Goal: Information Seeking & Learning: Learn about a topic

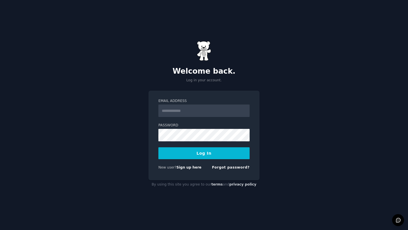
click at [213, 114] on input "Email Address" at bounding box center [203, 110] width 91 height 12
type input "**********"
click at [198, 142] on form "**********" at bounding box center [203, 135] width 91 height 74
click at [201, 152] on button "Log In" at bounding box center [203, 153] width 91 height 12
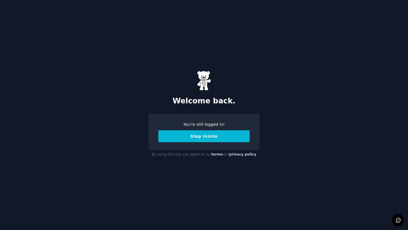
click at [213, 137] on button "Step Inside" at bounding box center [203, 136] width 91 height 12
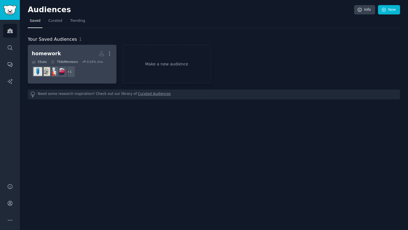
click at [68, 55] on h2 "homework More" at bounding box center [72, 54] width 81 height 10
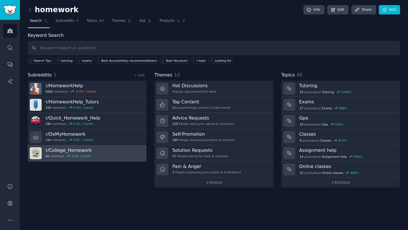
click at [108, 153] on link "r/ College_Homework 4k members 4.2 % / month" at bounding box center [87, 153] width 119 height 16
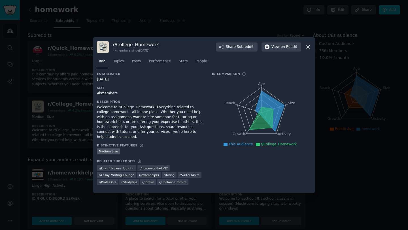
click at [308, 50] on icon at bounding box center [308, 47] width 6 height 6
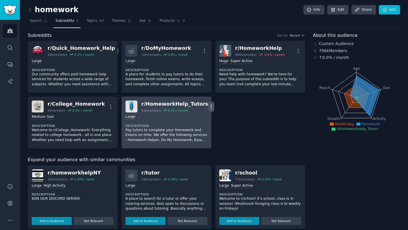
click at [208, 107] on icon "button" at bounding box center [211, 107] width 6 height 6
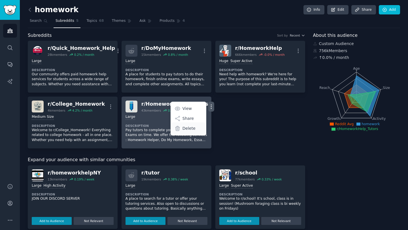
click at [182, 127] on p "Delete" at bounding box center [188, 128] width 13 height 6
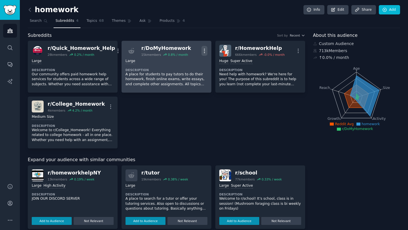
click at [202, 51] on icon "button" at bounding box center [204, 51] width 6 height 6
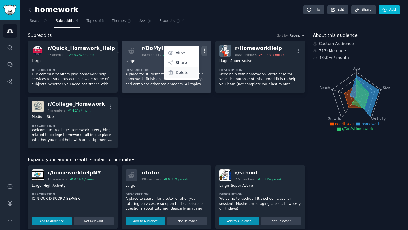
click at [187, 73] on p "Delete" at bounding box center [181, 73] width 13 height 6
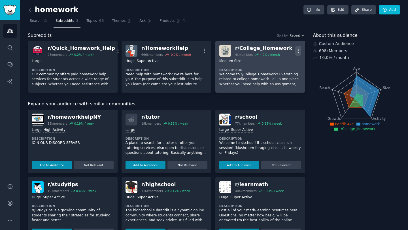
click at [297, 47] on button "More" at bounding box center [298, 51] width 6 height 10
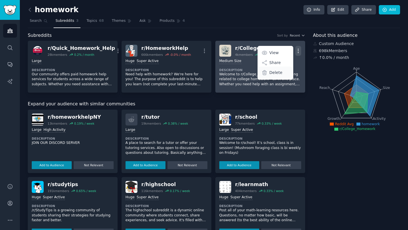
click at [275, 72] on p "Delete" at bounding box center [275, 73] width 13 height 6
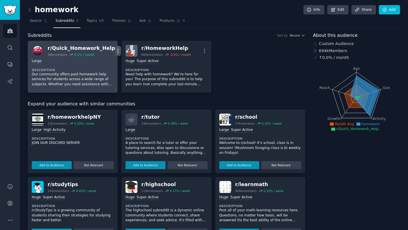
click at [115, 50] on icon "button" at bounding box center [118, 51] width 6 height 6
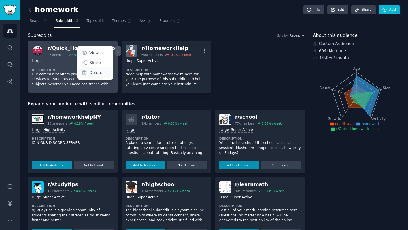
click at [96, 73] on div "Delete" at bounding box center [95, 73] width 34 height 12
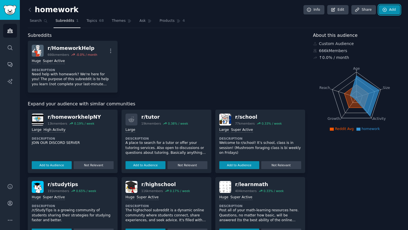
click at [390, 12] on link "Add" at bounding box center [388, 10] width 21 height 10
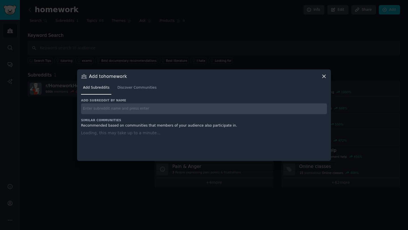
click at [164, 110] on input "text" at bounding box center [204, 108] width 246 height 11
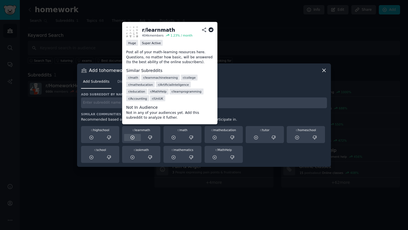
click at [131, 138] on icon at bounding box center [132, 137] width 5 height 5
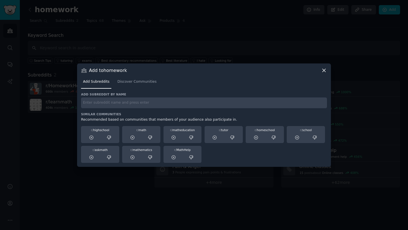
click at [164, 102] on input "text" at bounding box center [204, 102] width 246 height 11
type input "r/calculus"
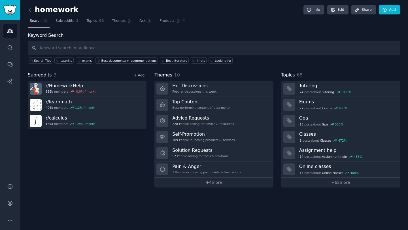
click at [141, 74] on link "+ Add" at bounding box center [139, 75] width 11 height 4
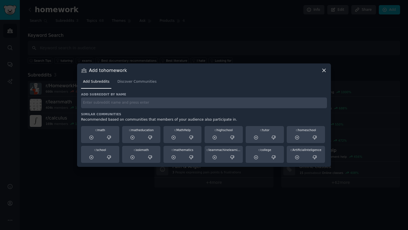
click at [157, 109] on div "Add subreddit by name Similar Communities Recommended based on communities that…" at bounding box center [204, 127] width 246 height 70
click at [159, 104] on input "text" at bounding box center [204, 102] width 246 height 11
type input "r/physicshelp"
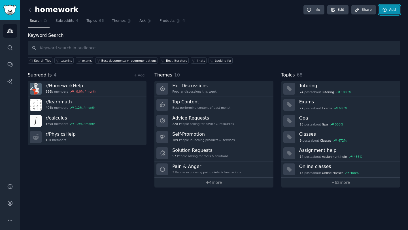
click at [396, 10] on link "Add" at bounding box center [388, 10] width 21 height 10
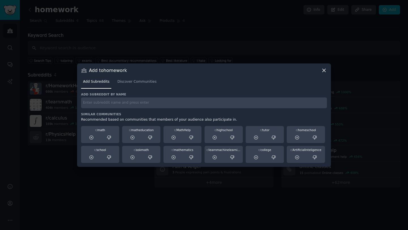
click at [185, 105] on input "text" at bounding box center [204, 102] width 246 height 11
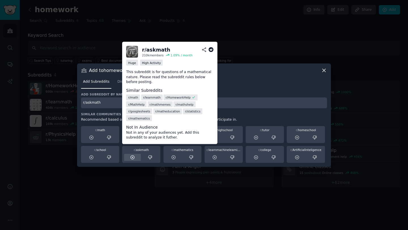
click at [130, 157] on div at bounding box center [132, 157] width 17 height 7
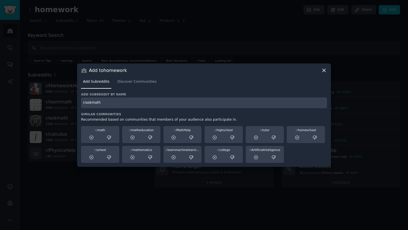
click at [137, 103] on input "r/askmath" at bounding box center [204, 102] width 246 height 11
type input "r/"
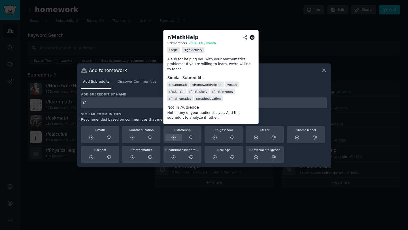
click at [172, 138] on icon at bounding box center [173, 137] width 5 height 5
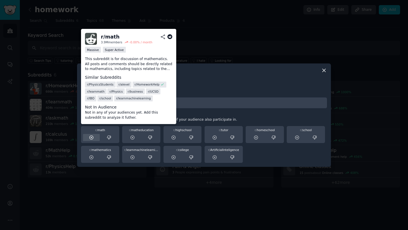
click at [90, 138] on icon at bounding box center [91, 137] width 5 height 5
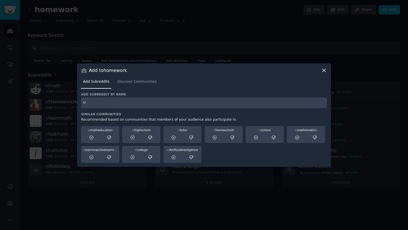
click at [261, 98] on input "r/" at bounding box center [204, 102] width 246 height 11
click at [325, 72] on icon at bounding box center [324, 70] width 6 height 6
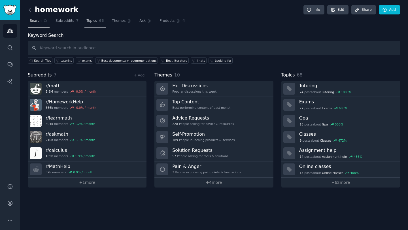
click at [95, 24] on link "Topics 68" at bounding box center [94, 22] width 21 height 12
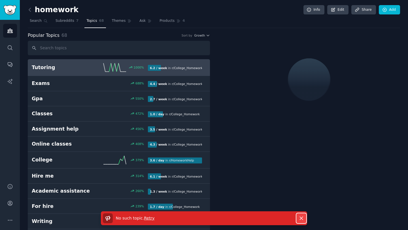
click at [300, 219] on icon "button" at bounding box center [300, 218] width 3 height 3
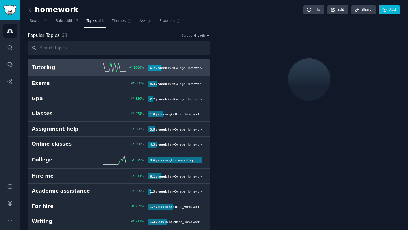
click at [48, 70] on h2 "Tutoring" at bounding box center [61, 67] width 58 height 7
click at [70, 22] on span "Subreddits" at bounding box center [64, 20] width 19 height 5
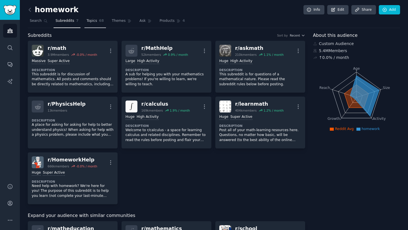
click at [90, 19] on span "Topics" at bounding box center [91, 20] width 10 height 5
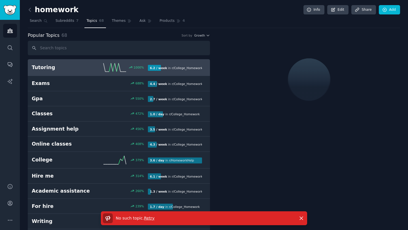
click at [72, 65] on h2 "Tutoring" at bounding box center [61, 67] width 58 height 7
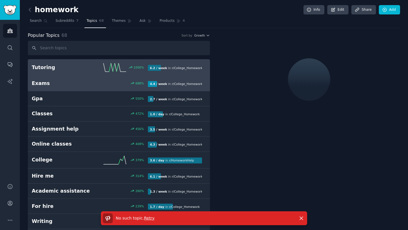
click at [43, 84] on h2 "Exams" at bounding box center [61, 83] width 58 height 7
click at [46, 69] on h2 "Tutoring" at bounding box center [61, 67] width 58 height 7
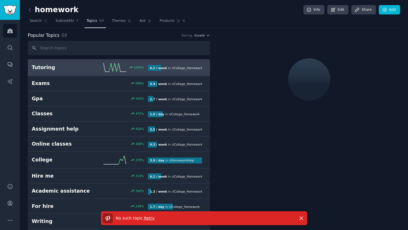
click at [146, 215] on p "No such topic . Retry" at bounding box center [135, 218] width 39 height 6
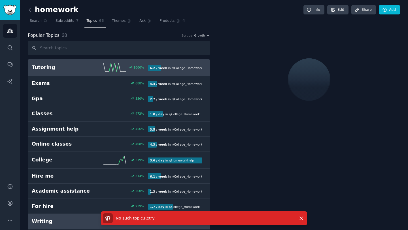
click at [147, 220] on span "Retry" at bounding box center [149, 218] width 10 height 5
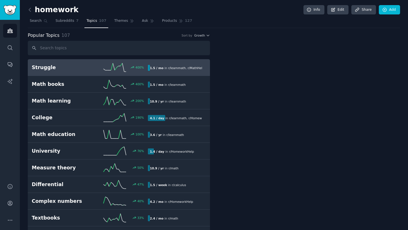
click at [71, 71] on div "Struggle 400 % 1.5 / mo in r/ learnmath , r/ MathHelp" at bounding box center [119, 67] width 174 height 8
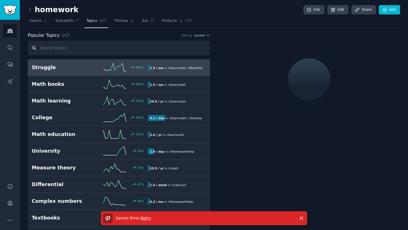
click at [133, 46] on input "text" at bounding box center [119, 48] width 182 height 14
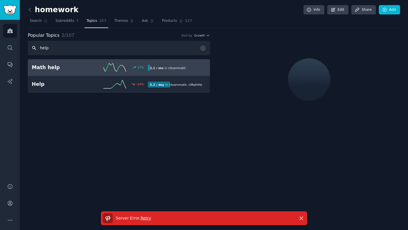
type input "help"
click at [42, 66] on h2 "Math help" at bounding box center [61, 67] width 58 height 7
click at [73, 69] on h2 "Math help" at bounding box center [61, 67] width 58 height 7
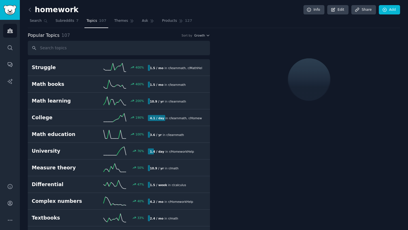
click at [29, 6] on link at bounding box center [31, 9] width 7 height 9
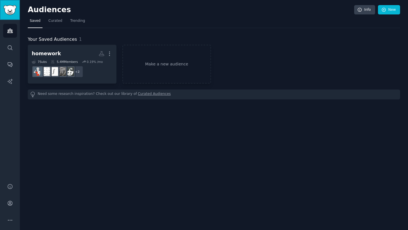
click at [8, 10] on img "Sidebar" at bounding box center [9, 10] width 13 height 10
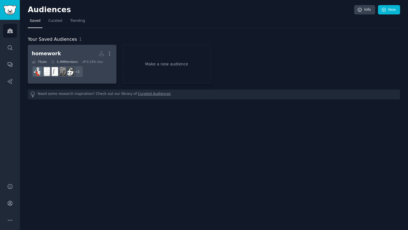
click at [45, 52] on div "homework" at bounding box center [46, 53] width 29 height 7
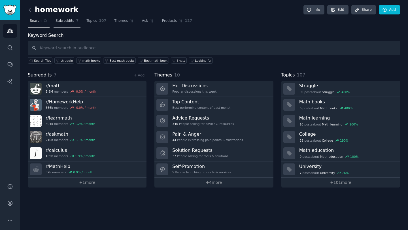
click at [68, 18] on span "Subreddits" at bounding box center [64, 20] width 19 height 5
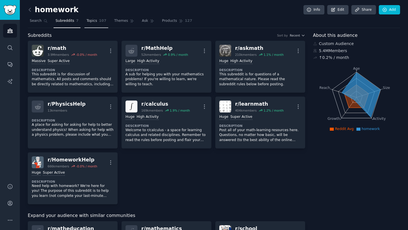
click at [94, 22] on span "Topics" at bounding box center [91, 20] width 10 height 5
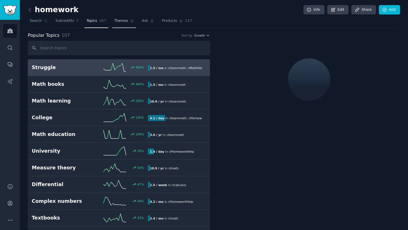
click at [125, 24] on link "Themes" at bounding box center [124, 22] width 24 height 12
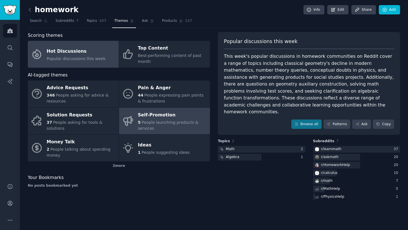
click at [156, 126] on div "5 People launching products & services" at bounding box center [172, 125] width 69 height 12
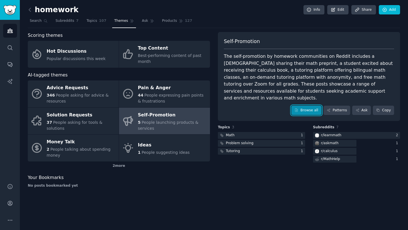
click at [306, 106] on link "Browse all" at bounding box center [306, 111] width 30 height 10
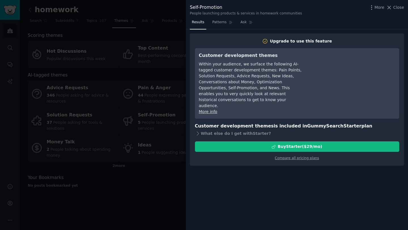
click at [151, 20] on div at bounding box center [204, 115] width 408 height 230
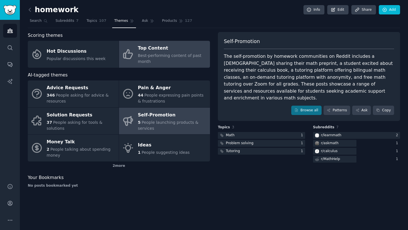
click at [168, 58] on div "Best-performing content of past month" at bounding box center [172, 59] width 69 height 12
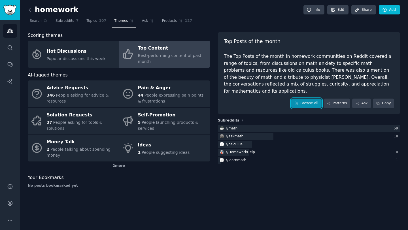
click at [300, 98] on link "Browse all" at bounding box center [306, 103] width 30 height 10
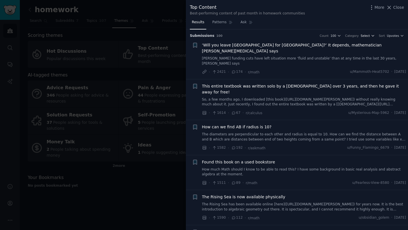
click at [367, 37] on span "Select" at bounding box center [364, 36] width 9 height 4
click at [391, 35] on span "Upvotes" at bounding box center [392, 36] width 12 height 4
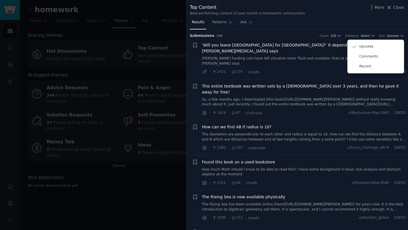
click at [350, 4] on div "Top Content Best-performing content of past month in homework communities More …" at bounding box center [297, 10] width 214 height 12
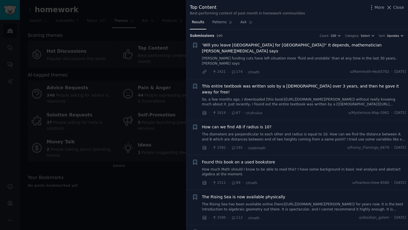
click at [396, 35] on span "Upvotes" at bounding box center [392, 36] width 12 height 4
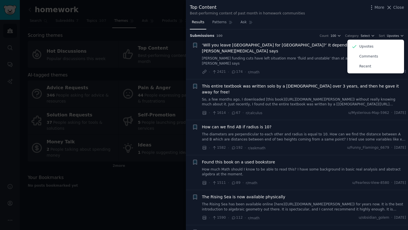
click at [353, 18] on div "Results Patterns Ask" at bounding box center [297, 24] width 222 height 12
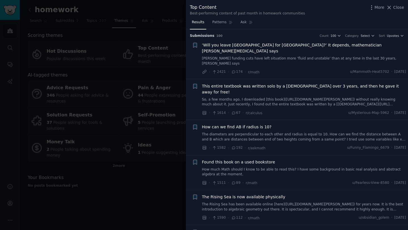
click at [265, 132] on link "The diameters are perpendicular to each other and radius is equal to 10. How ca…" at bounding box center [304, 137] width 204 height 10
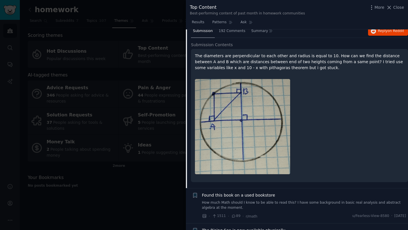
scroll to position [117, 0]
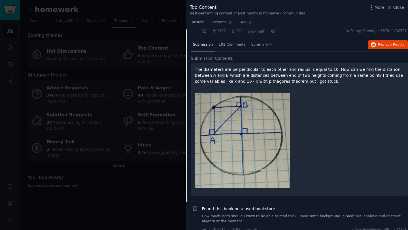
click at [330, 89] on div at bounding box center [299, 140] width 209 height 103
click at [300, 67] on p "The diameters are perpendicular to each other and radius is equal to 10. How ca…" at bounding box center [299, 76] width 209 height 18
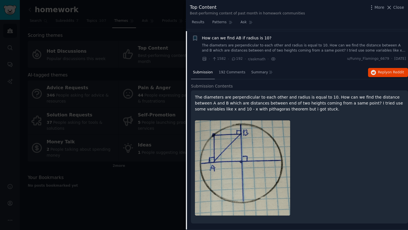
scroll to position [81, 0]
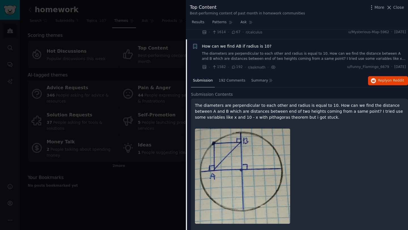
click at [288, 102] on p "The diameters are perpendicular to each other and radius is equal to 10. How ca…" at bounding box center [299, 111] width 209 height 18
click at [232, 74] on div "192 Comments" at bounding box center [232, 81] width 31 height 14
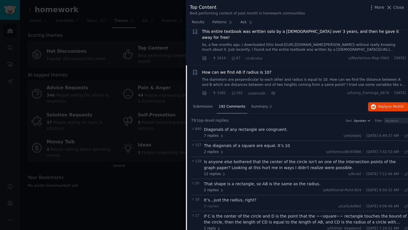
scroll to position [45, 0]
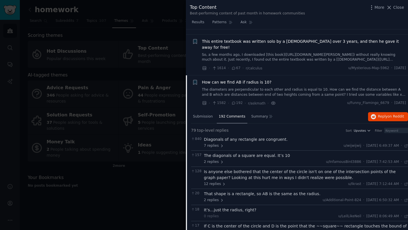
click at [272, 102] on icon at bounding box center [272, 102] width 1 height 1
click at [205, 114] on span "Submission" at bounding box center [203, 116] width 20 height 5
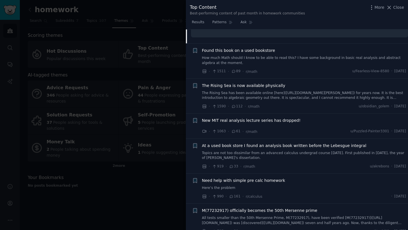
scroll to position [299, 0]
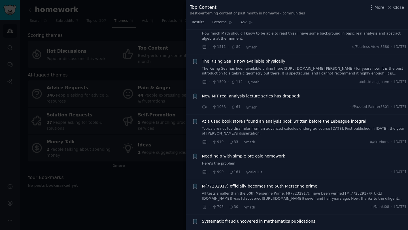
click at [212, 153] on span "Need help with simple pre calc homework" at bounding box center [243, 156] width 83 height 6
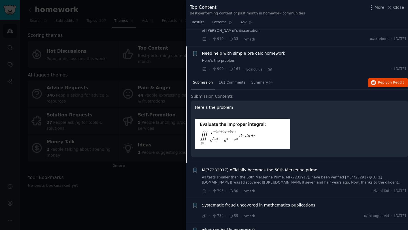
scroll to position [239, 0]
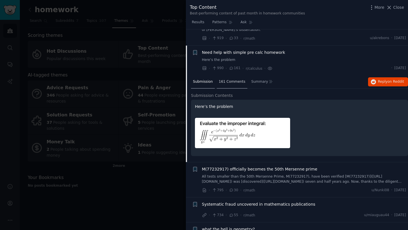
click at [230, 79] on span "161 Comments" at bounding box center [231, 81] width 27 height 5
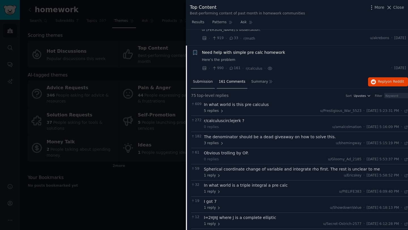
click at [208, 79] on span "Submission" at bounding box center [203, 81] width 20 height 5
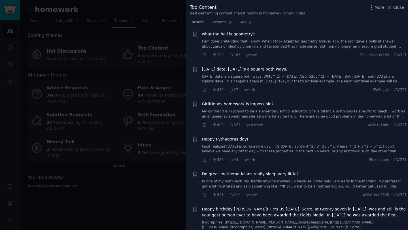
scroll to position [437, 0]
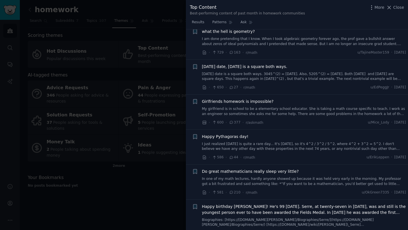
click at [146, 185] on div at bounding box center [204, 115] width 408 height 230
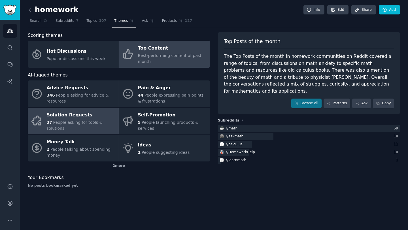
click at [96, 119] on div "Solution Requests" at bounding box center [81, 114] width 69 height 9
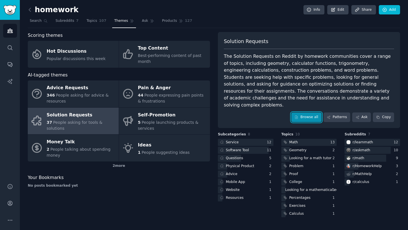
click at [307, 112] on link "Browse all" at bounding box center [306, 117] width 30 height 10
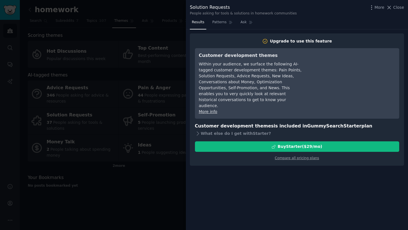
click at [164, 103] on div at bounding box center [204, 115] width 408 height 230
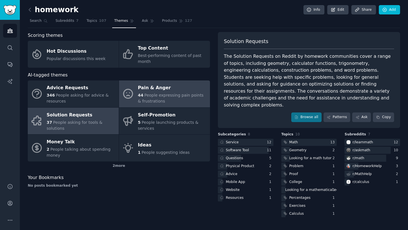
click at [166, 96] on span "People expressing pain points & frustrations" at bounding box center [171, 98] width 66 height 10
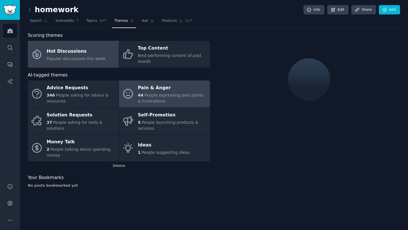
click at [82, 53] on div "Hot Discussions" at bounding box center [76, 51] width 59 height 9
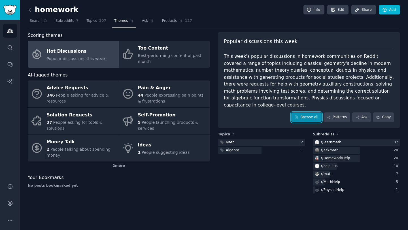
click at [314, 112] on link "Browse all" at bounding box center [306, 117] width 30 height 10
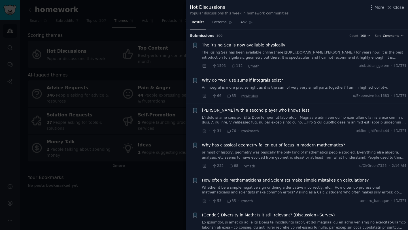
click at [391, 37] on span "Comments" at bounding box center [391, 36] width 16 height 4
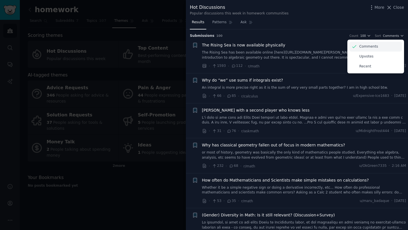
click at [378, 49] on div "Comments" at bounding box center [375, 47] width 53 height 10
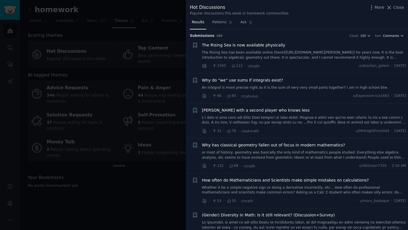
click at [383, 36] on span "Comments" at bounding box center [391, 36] width 16 height 4
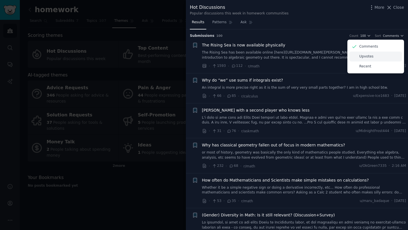
click at [363, 57] on p "Upvotes" at bounding box center [366, 56] width 14 height 5
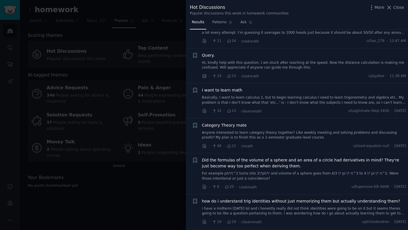
scroll to position [354, 0]
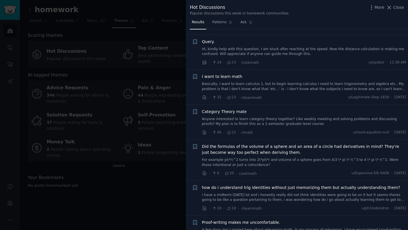
click at [149, 31] on div at bounding box center [204, 115] width 408 height 230
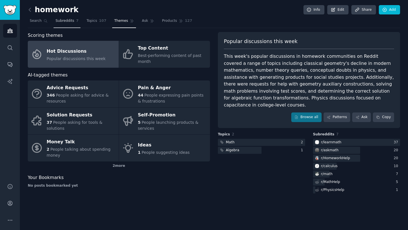
click at [63, 20] on span "Subreddits" at bounding box center [64, 20] width 19 height 5
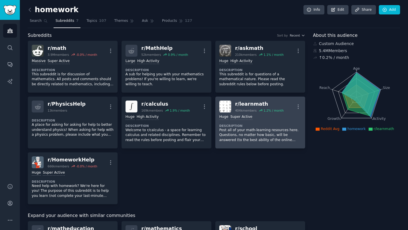
click at [251, 103] on div "r/ learnmath" at bounding box center [259, 103] width 48 height 7
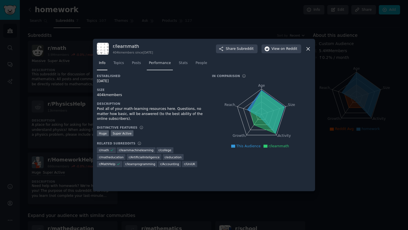
click at [158, 63] on span "Performance" at bounding box center [160, 63] width 22 height 5
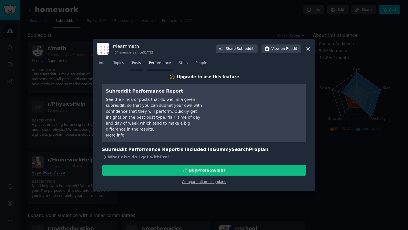
click at [132, 63] on span "Posts" at bounding box center [136, 63] width 9 height 5
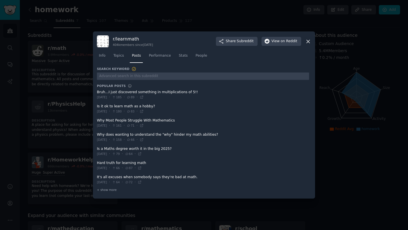
click at [307, 42] on icon at bounding box center [307, 41] width 3 height 3
